Goal: Task Accomplishment & Management: Manage account settings

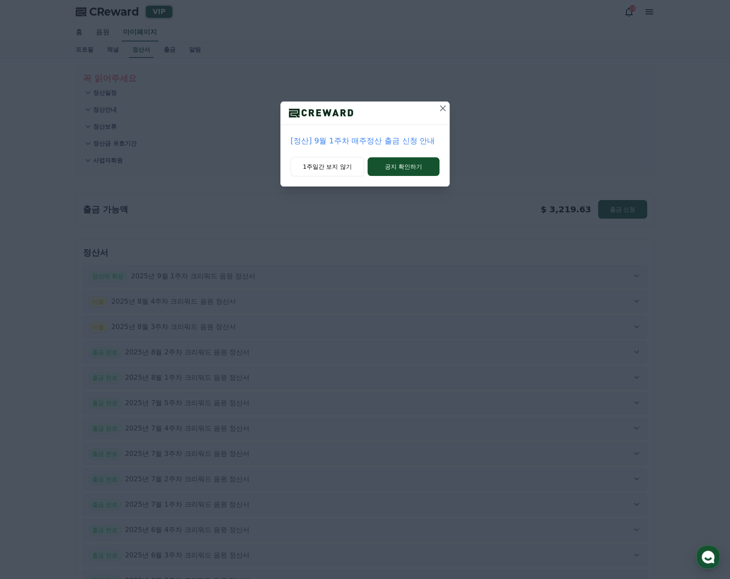
click at [443, 107] on icon at bounding box center [443, 108] width 6 height 6
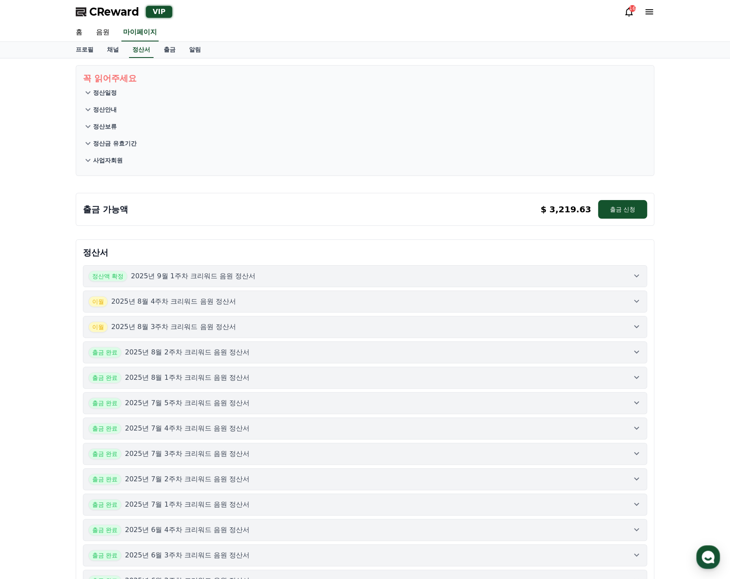
click at [445, 269] on button "정산액 확정 2025년 9월 1주차 크리워드 음원 정산서" at bounding box center [365, 276] width 564 height 22
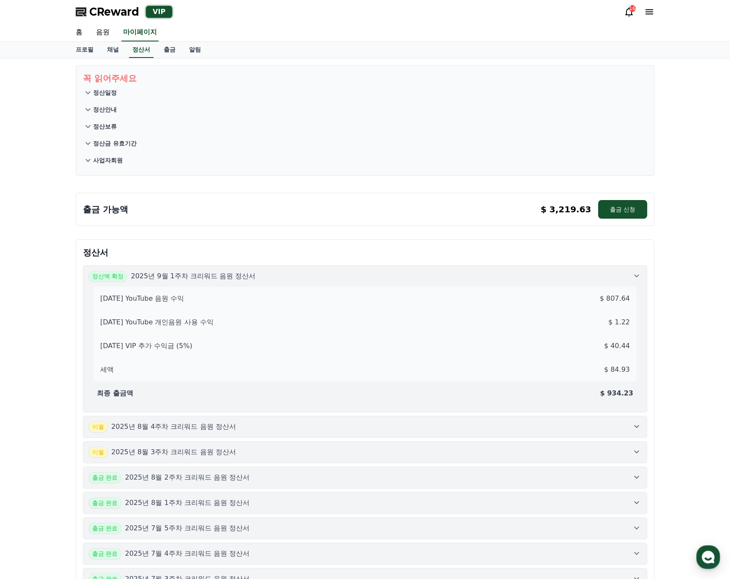
click at [442, 276] on div "정산액 확정 2025년 9월 1주차 크리워드 음원 정산서" at bounding box center [364, 276] width 553 height 11
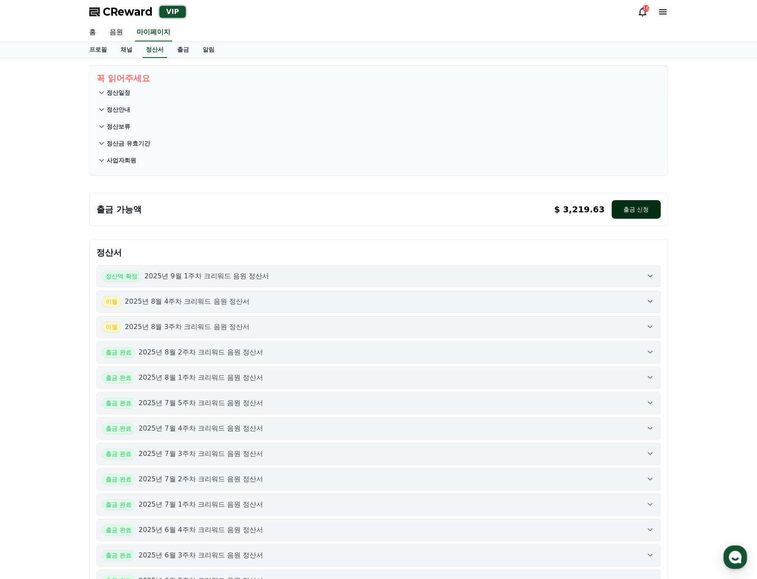
drag, startPoint x: 626, startPoint y: 212, endPoint x: 612, endPoint y: 215, distance: 13.9
click at [626, 212] on button "출금 신청" at bounding box center [636, 209] width 49 height 19
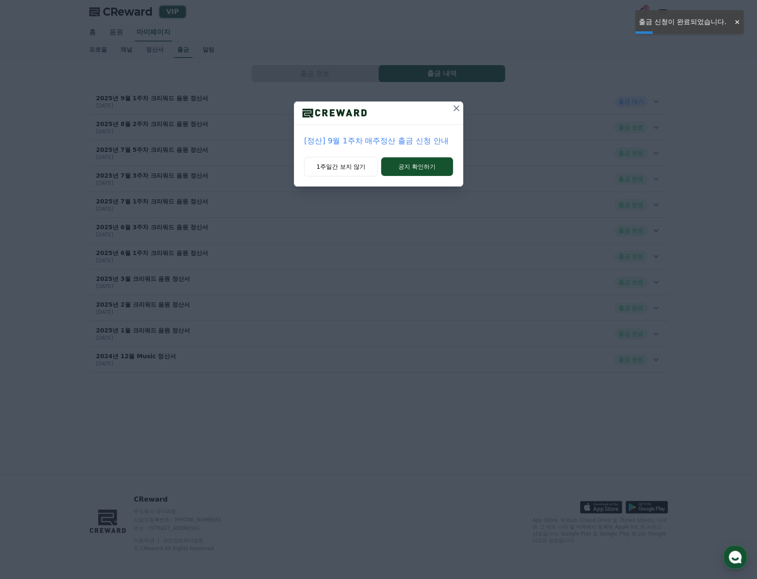
click at [454, 108] on icon at bounding box center [456, 108] width 10 height 10
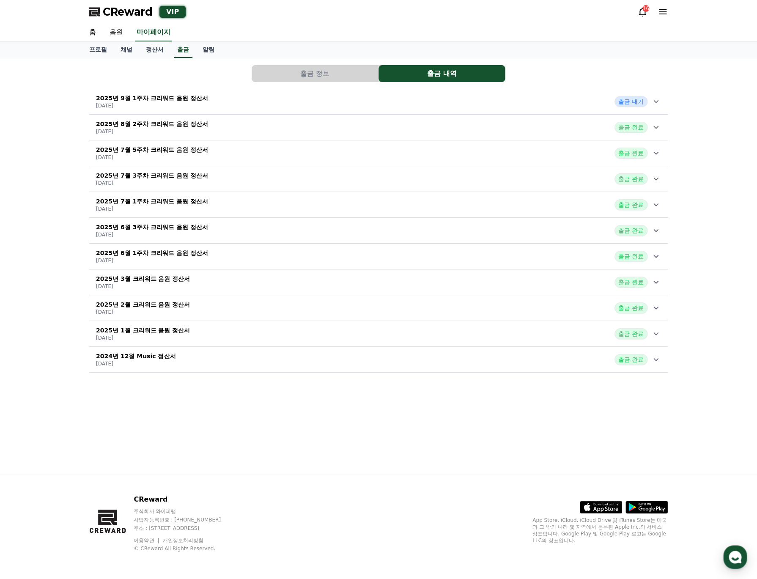
click at [371, 91] on div "2025년 9월 1주차 크리워드 음원 정산서 2025-09-10 출금 대기" at bounding box center [378, 102] width 579 height 22
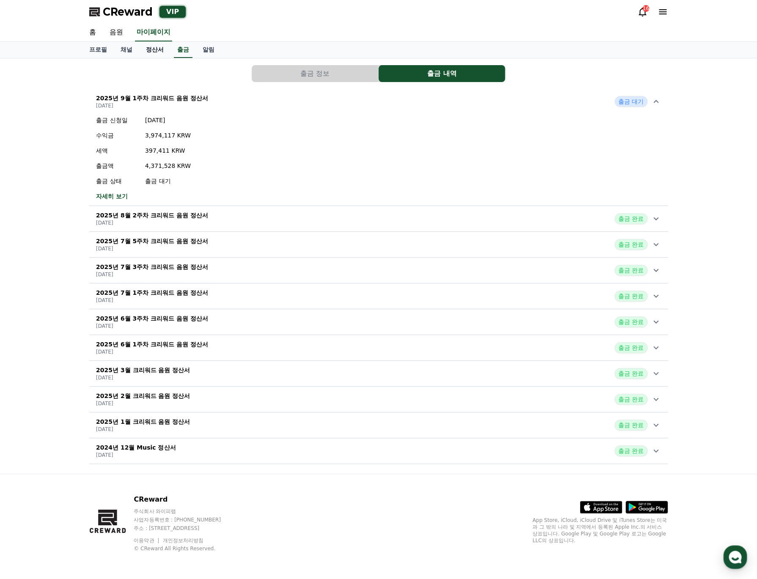
click at [158, 53] on link "정산서" at bounding box center [154, 50] width 31 height 16
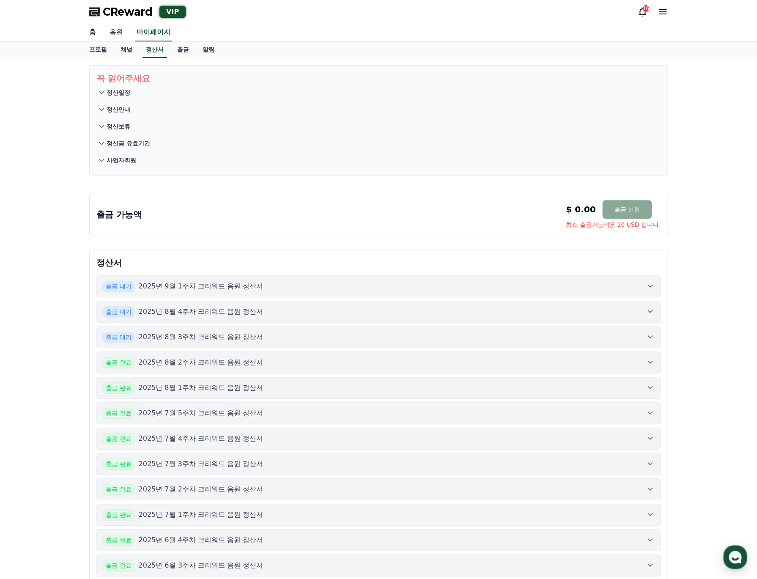
click at [126, 93] on p "정산일정" at bounding box center [119, 92] width 24 height 8
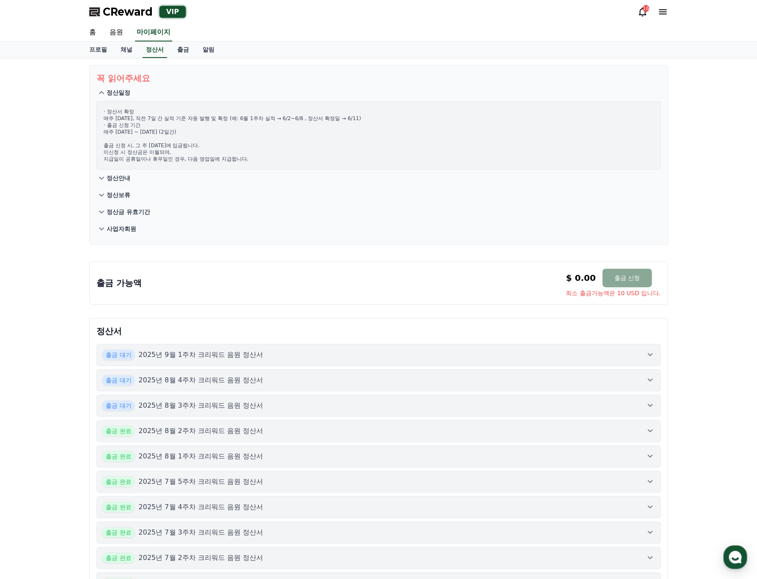
click at [119, 231] on p "사업자회원" at bounding box center [122, 229] width 30 height 8
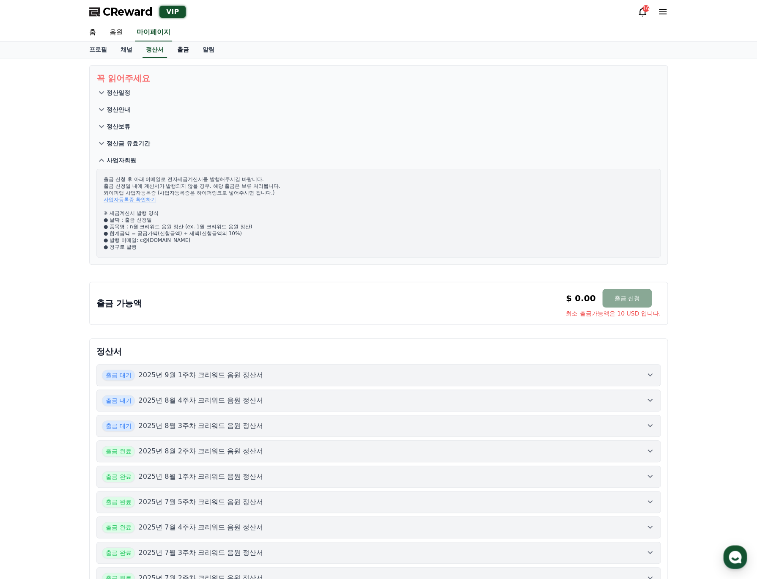
click at [187, 45] on link "출금" at bounding box center [182, 50] width 25 height 16
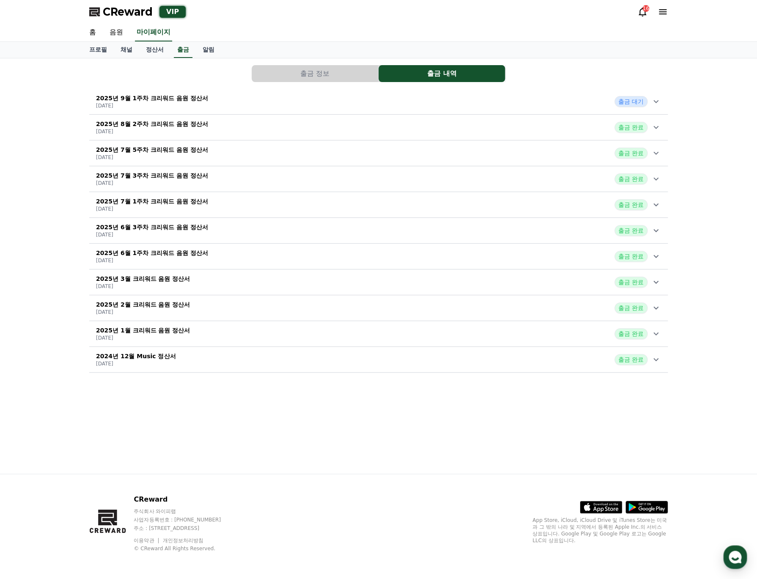
click at [551, 101] on div "2025년 9월 1주차 크리워드 음원 정산서 2025-09-10 출금 대기" at bounding box center [378, 102] width 579 height 22
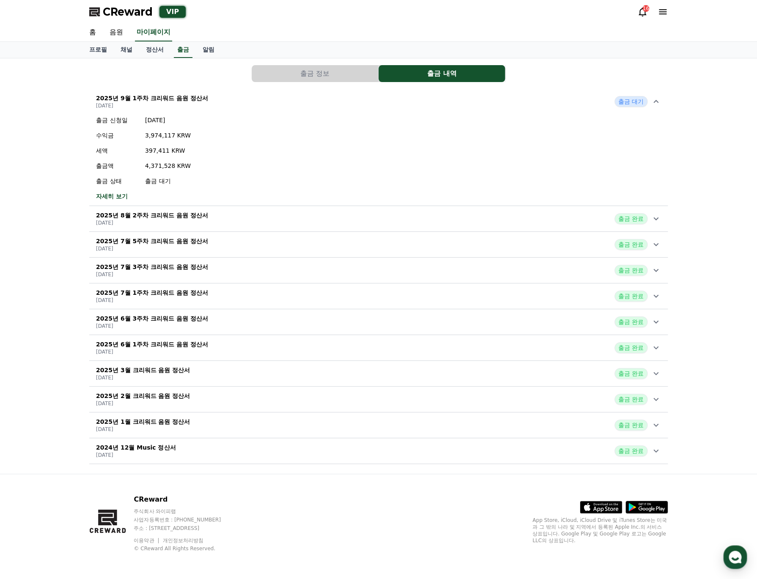
click at [310, 91] on div "2025년 9월 1주차 크리워드 음원 정산서 2025-09-10 출금 대기" at bounding box center [378, 102] width 579 height 22
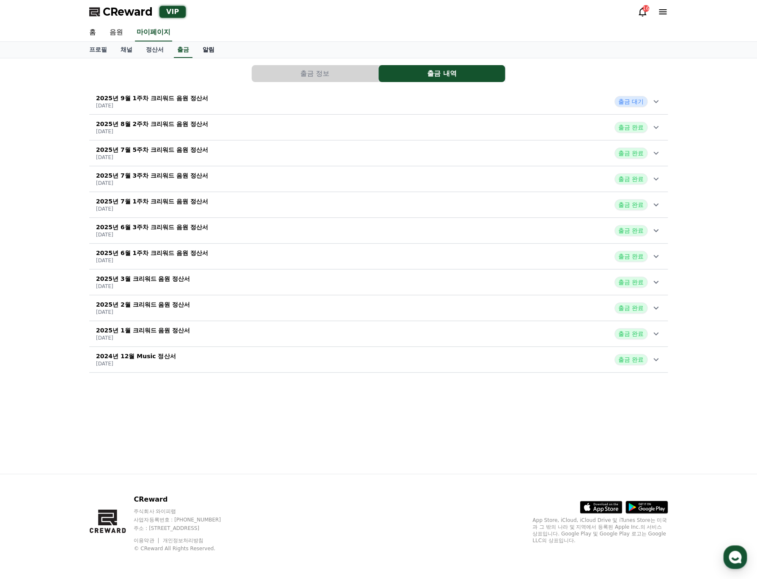
click at [202, 50] on link "알림" at bounding box center [208, 50] width 25 height 16
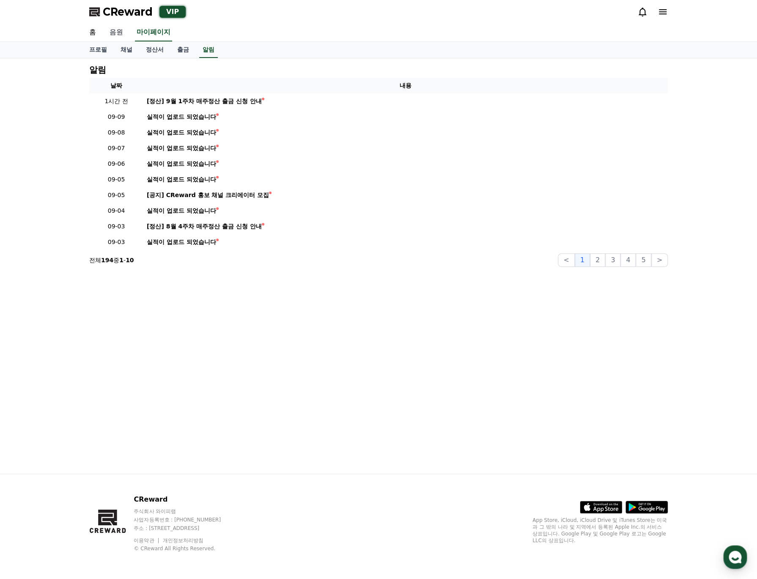
click at [126, 33] on link "음원" at bounding box center [116, 33] width 27 height 18
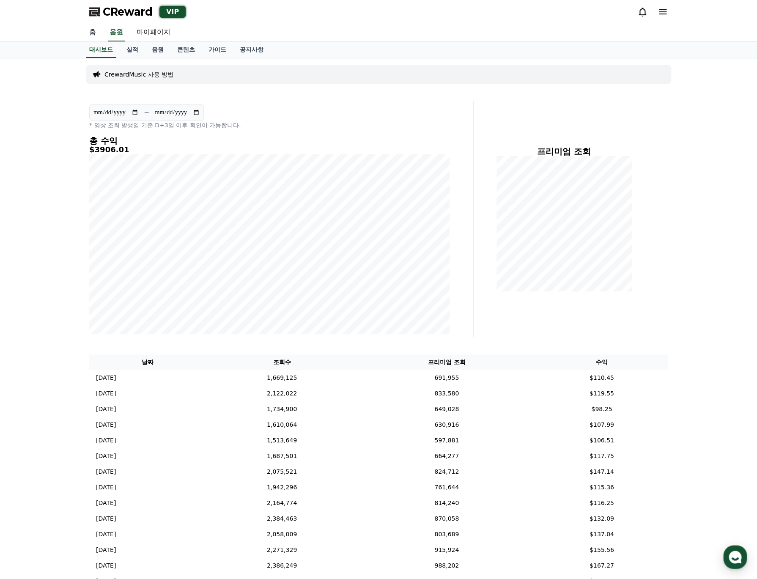
click at [94, 33] on link "홈" at bounding box center [92, 33] width 20 height 18
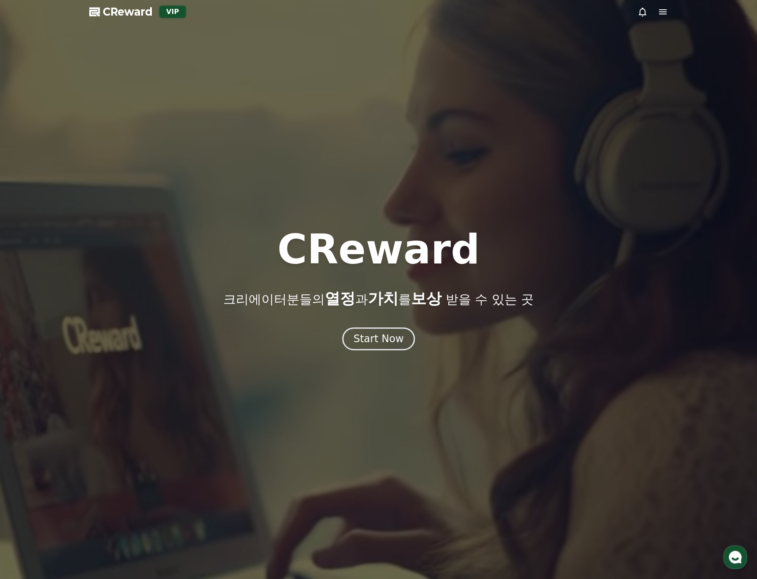
click at [302, 121] on div at bounding box center [378, 289] width 757 height 579
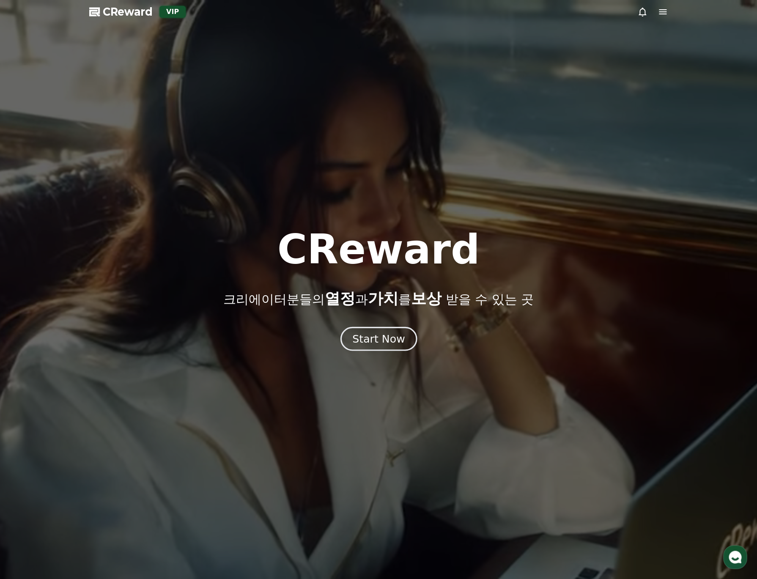
click at [382, 344] on div "Start Now" at bounding box center [378, 339] width 52 height 14
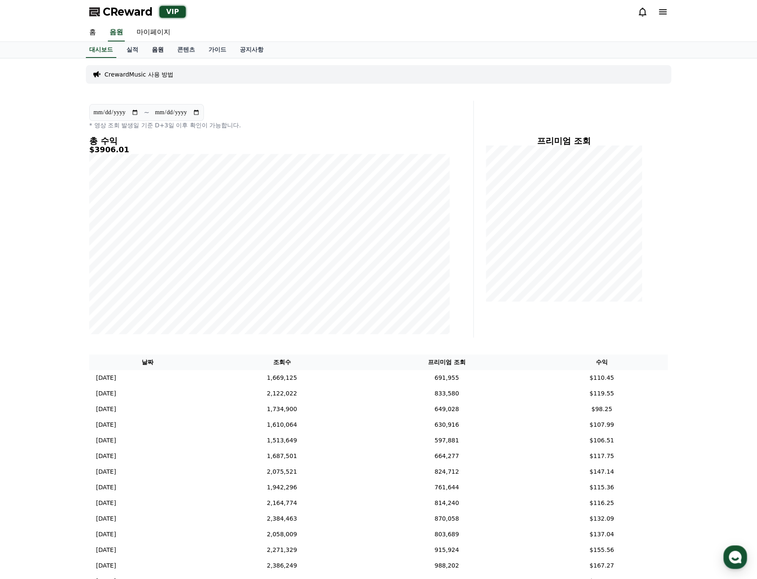
click at [153, 49] on link "음원" at bounding box center [157, 50] width 25 height 16
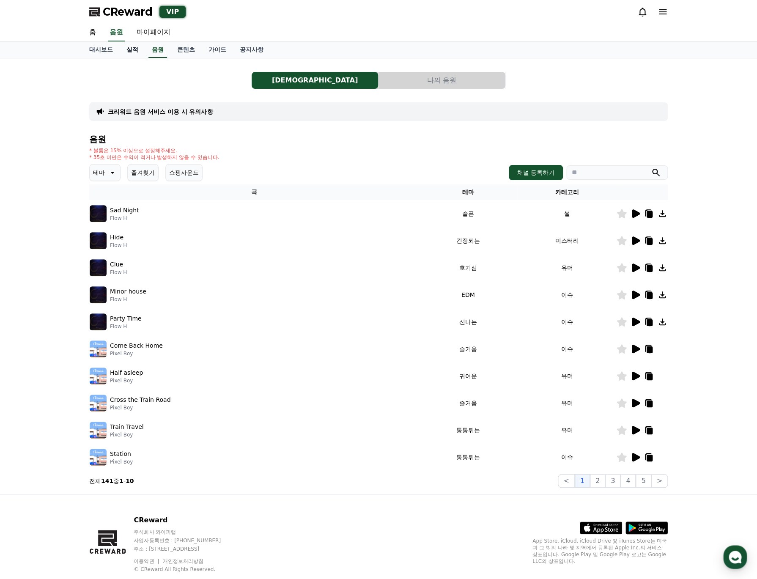
click at [135, 52] on link "실적" at bounding box center [132, 50] width 25 height 16
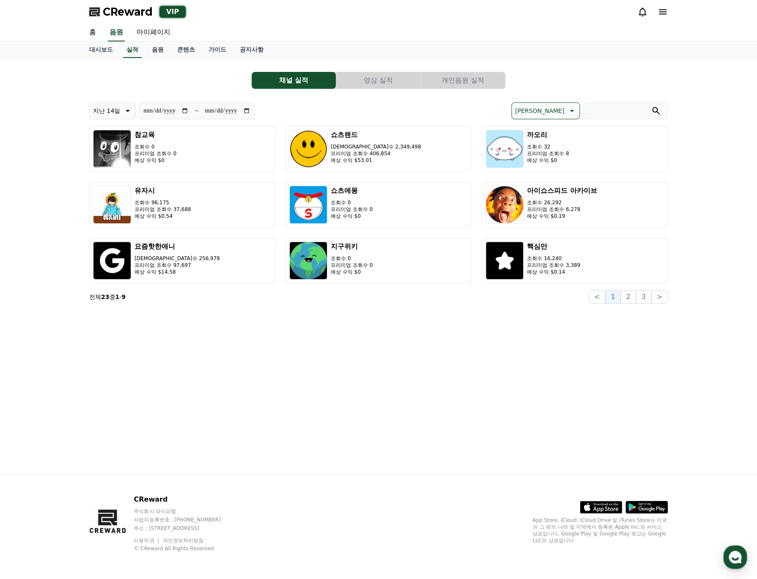
click at [476, 83] on button "개인음원 실적" at bounding box center [463, 80] width 84 height 17
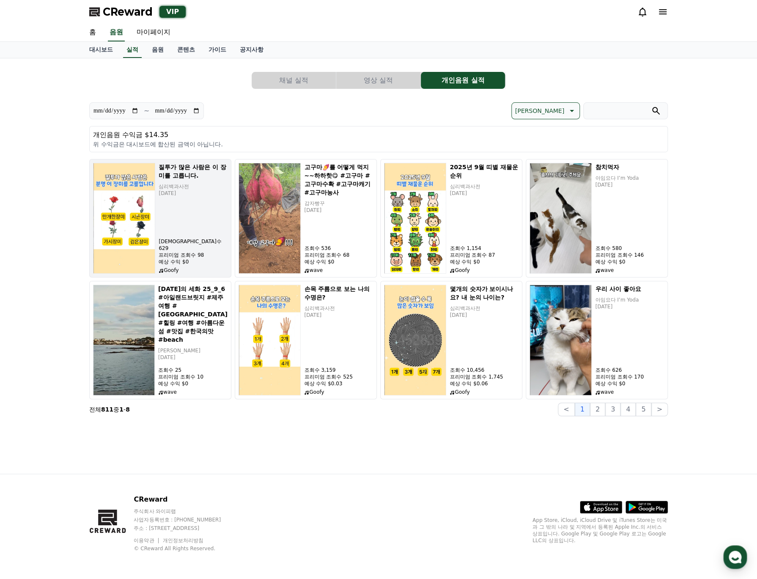
click at [199, 229] on div "질투가 많은 사람은 이 장미를 고릅니다. 심리백과사전 2025-09-08 조회수 629 프리미엄 조회수 98 예상 수익 $0 Goofy" at bounding box center [193, 218] width 69 height 111
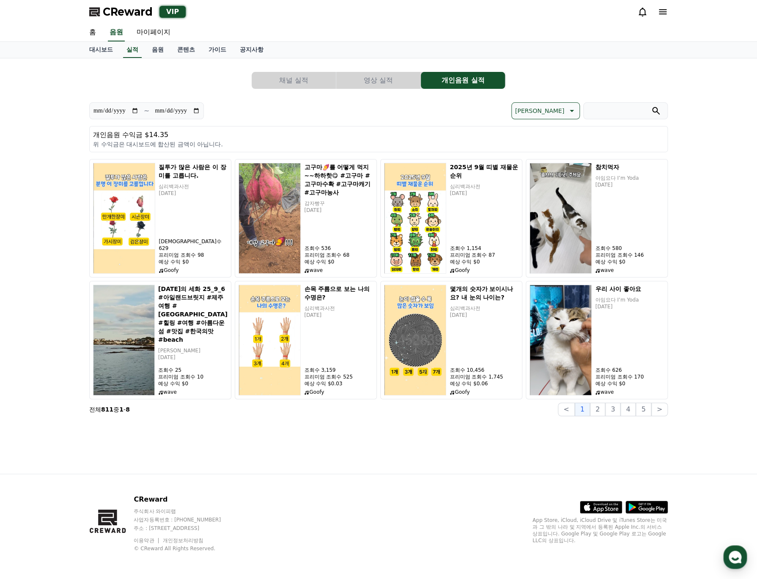
click at [332, 443] on div "**********" at bounding box center [378, 265] width 592 height 415
